Goal: Information Seeking & Learning: Compare options

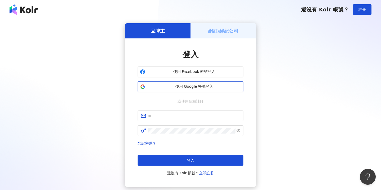
click at [188, 88] on span "使用 Google 帳號登入" at bounding box center [194, 86] width 94 height 5
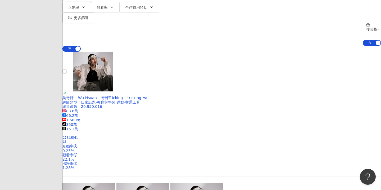
scroll to position [97, 0]
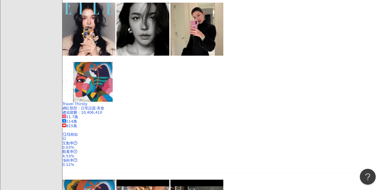
scroll to position [811, 0]
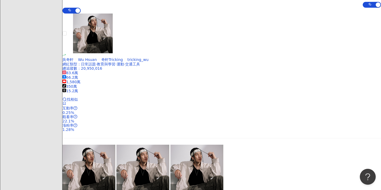
scroll to position [0, 0]
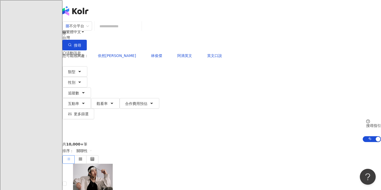
click at [139, 31] on input "search" at bounding box center [118, 26] width 43 height 10
type input "*"
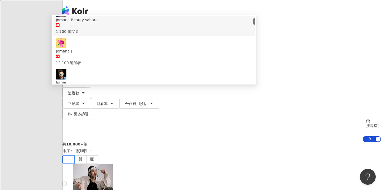
scroll to position [28, 0]
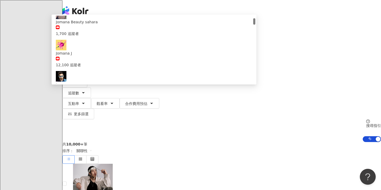
type input "*"
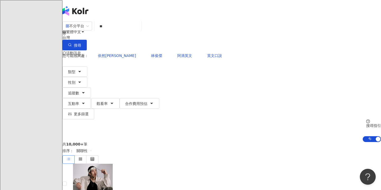
type input "*"
click at [177, 53] on span "阿滴英文" at bounding box center [184, 55] width 15 height 4
type input "****"
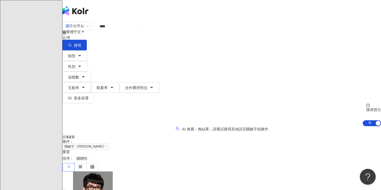
scroll to position [30, 0]
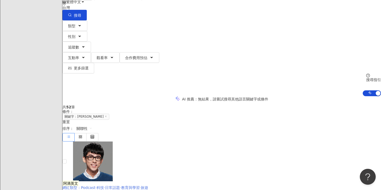
click at [79, 180] on mark "阿滴英文" at bounding box center [70, 183] width 16 height 6
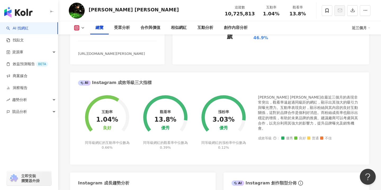
scroll to position [153, 0]
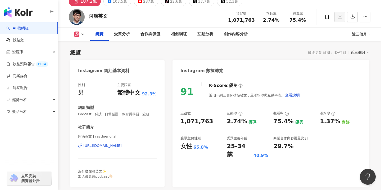
scroll to position [39, 0]
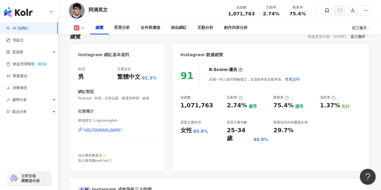
click at [79, 30] on div "總覽 受眾分析 合作與價值 相似網紅 互動分析 創作內容分析 近三個月" at bounding box center [220, 27] width 302 height 13
click at [80, 29] on button at bounding box center [79, 27] width 21 height 5
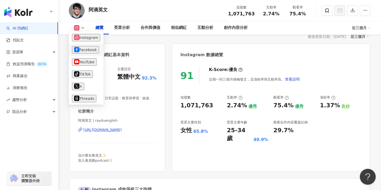
click at [84, 47] on button "Facebook" at bounding box center [85, 49] width 27 height 7
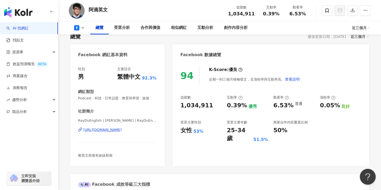
click at [80, 27] on button at bounding box center [79, 27] width 21 height 5
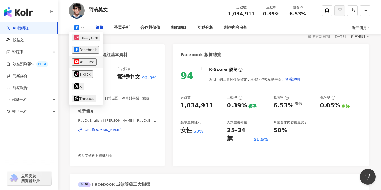
click at [90, 63] on button "YouTube" at bounding box center [84, 61] width 25 height 7
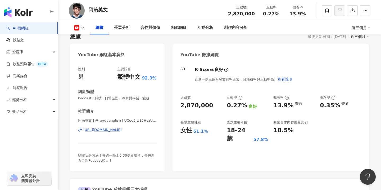
click at [78, 27] on rect at bounding box center [77, 27] width 4 height 3
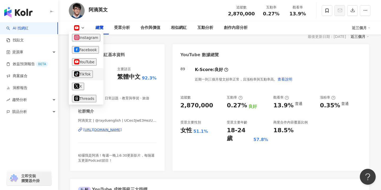
click at [86, 75] on button "tiktok-icon TikTok" at bounding box center [82, 73] width 21 height 7
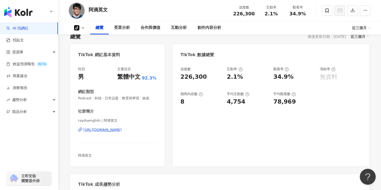
click at [77, 29] on icon at bounding box center [76, 27] width 5 height 5
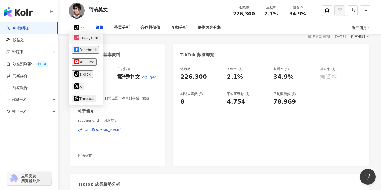
click at [80, 38] on button "Instagram" at bounding box center [86, 37] width 28 height 7
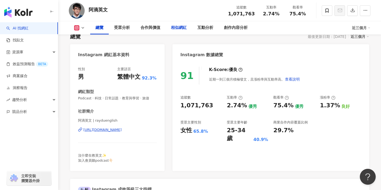
click at [179, 29] on div "相似網紅" at bounding box center [179, 28] width 16 height 6
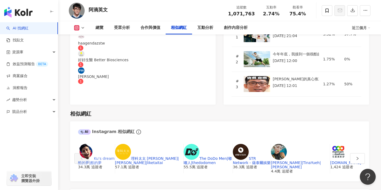
click at [106, 156] on link "Ku's dream酷的夢|酷的夢" at bounding box center [96, 160] width 37 height 8
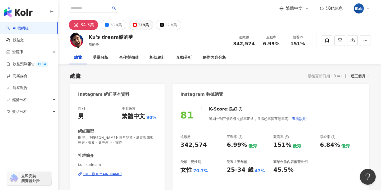
click at [140, 25] on div "218萬" at bounding box center [143, 24] width 11 height 7
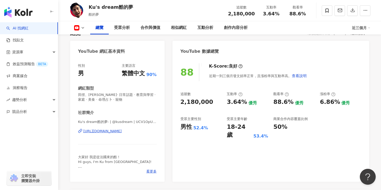
scroll to position [41, 0]
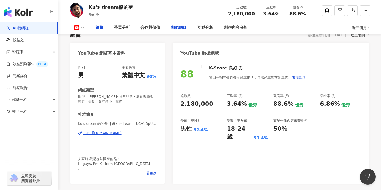
click at [177, 29] on div "相似網紅" at bounding box center [179, 28] width 16 height 6
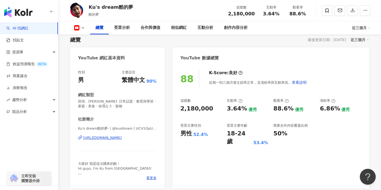
scroll to position [84, 0]
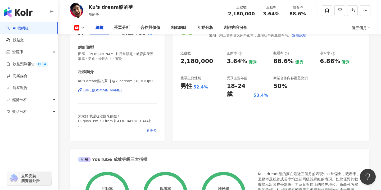
click at [153, 131] on span "看更多" at bounding box center [151, 130] width 10 height 5
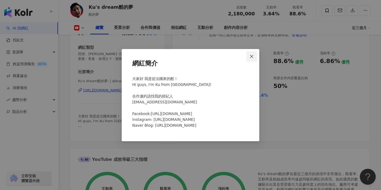
click at [251, 56] on icon "close" at bounding box center [251, 56] width 3 height 3
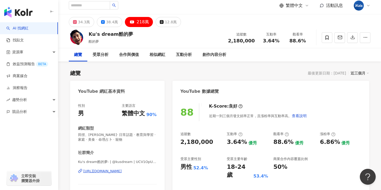
scroll to position [0, 0]
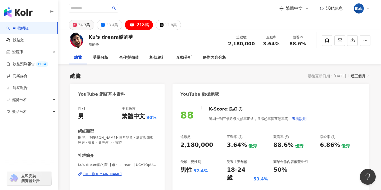
click at [75, 23] on button "34.3萬" at bounding box center [81, 25] width 25 height 10
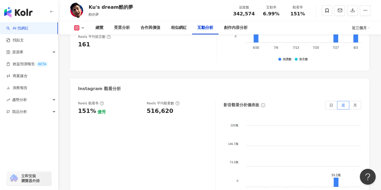
scroll to position [1168, 0]
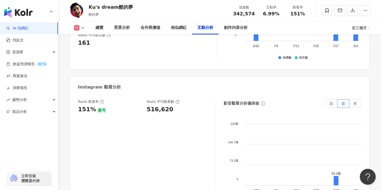
click at [80, 32] on div "總覽 受眾分析 合作與價值 相似網紅 互動分析 創作內容分析 近三個月" at bounding box center [220, 27] width 302 height 13
click at [80, 31] on div "總覽 受眾分析 合作與價值 相似網紅 互動分析 創作內容分析 近三個月" at bounding box center [220, 27] width 302 height 13
click at [82, 29] on icon at bounding box center [83, 28] width 4 height 4
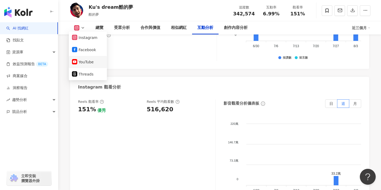
click at [86, 60] on button "YouTube" at bounding box center [88, 61] width 32 height 7
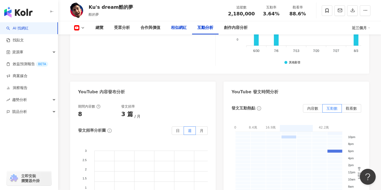
scroll to position [1019, 0]
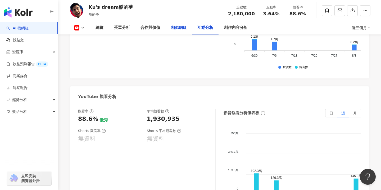
click at [180, 31] on div "相似網紅" at bounding box center [179, 28] width 16 height 6
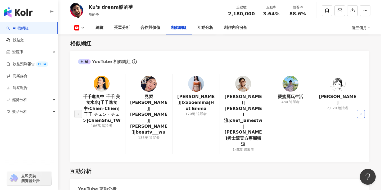
click at [359, 110] on button "button" at bounding box center [361, 114] width 8 height 8
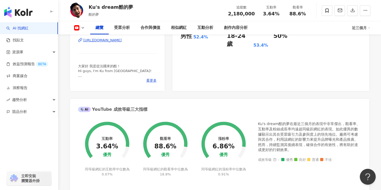
scroll to position [0, 0]
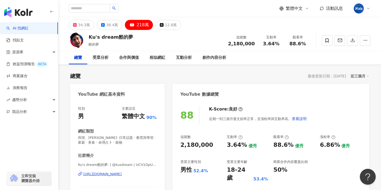
click at [27, 11] on img "button" at bounding box center [18, 12] width 28 height 11
